Goal: Find specific page/section: Find specific page/section

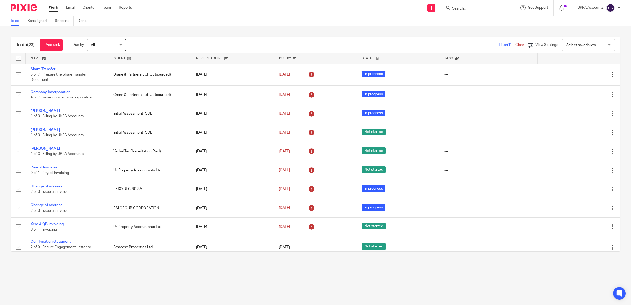
click at [467, 9] on input "Search" at bounding box center [475, 8] width 48 height 5
paste input "Myrluc Limited"
type input "Myrluc Limited"
click at [467, 19] on link at bounding box center [506, 23] width 113 height 12
